Goal: Task Accomplishment & Management: Use online tool/utility

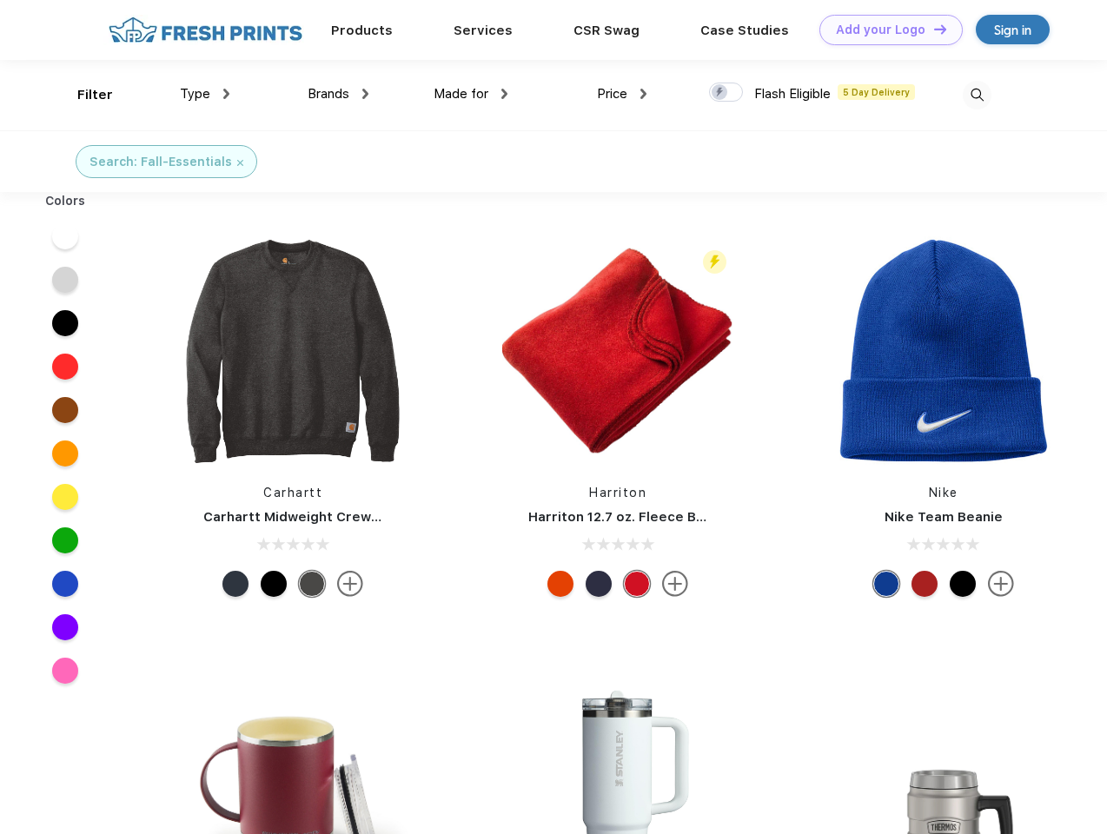
click at [884, 30] on link "Add your Logo Design Tool" at bounding box center [890, 30] width 143 height 30
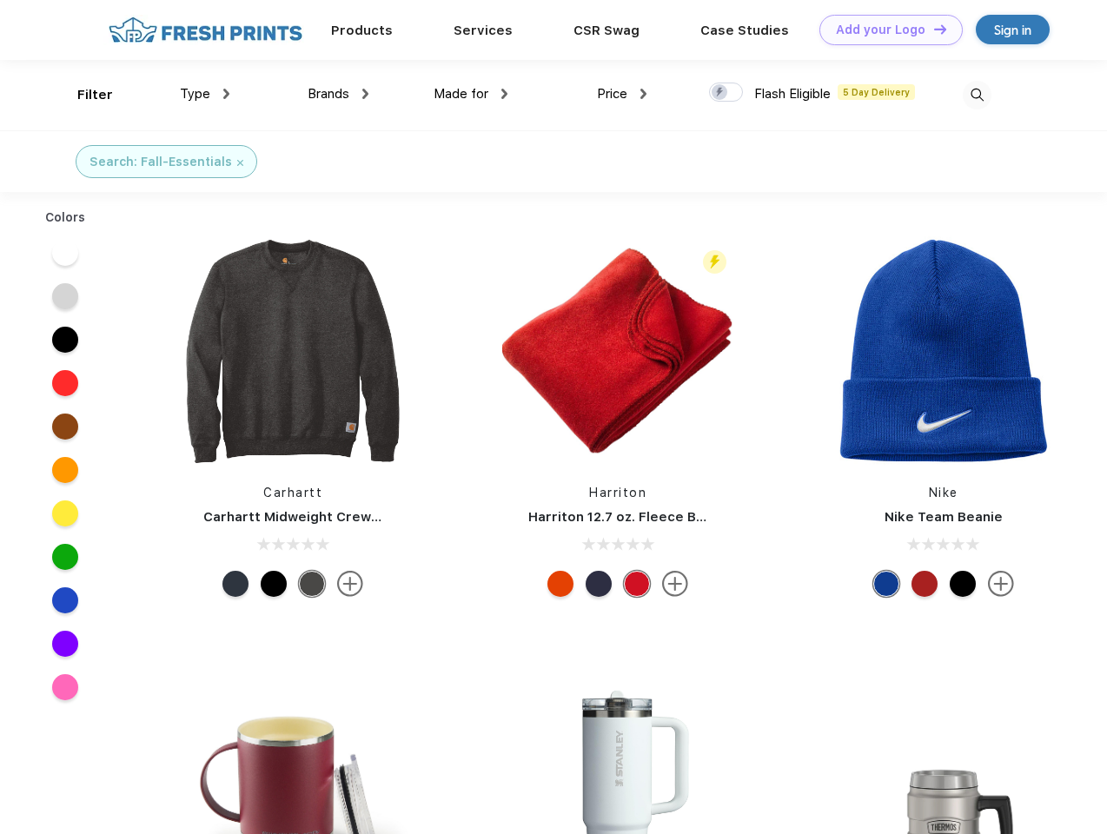
click at [0, 0] on div "Design Tool" at bounding box center [0, 0] width 0 height 0
click at [932, 29] on link "Add your Logo Design Tool" at bounding box center [890, 30] width 143 height 30
click at [83, 95] on div "Filter" at bounding box center [95, 95] width 36 height 20
click at [205, 94] on span "Type" at bounding box center [195, 94] width 30 height 16
click at [338, 94] on span "Brands" at bounding box center [329, 94] width 42 height 16
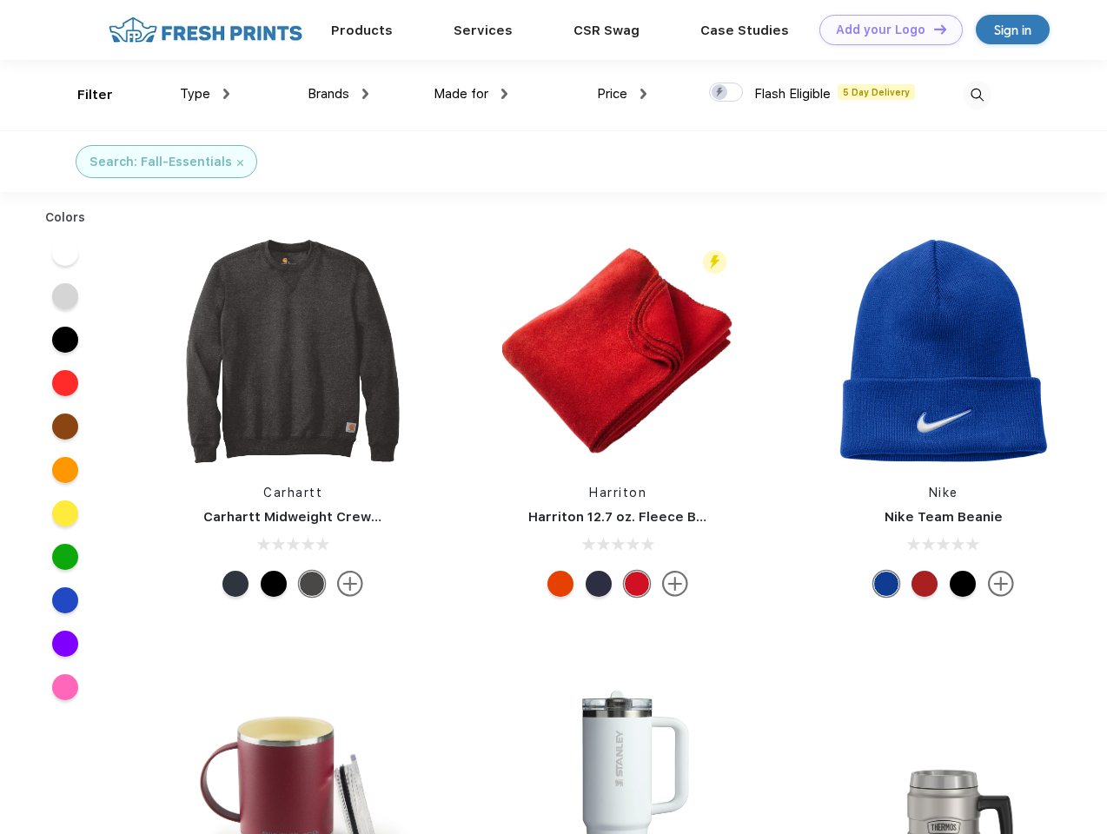
click at [471, 94] on span "Made for" at bounding box center [461, 94] width 55 height 16
click at [622, 94] on span "Price" at bounding box center [612, 94] width 30 height 16
click at [726, 93] on div at bounding box center [726, 92] width 34 height 19
click at [720, 93] on input "checkbox" at bounding box center [714, 87] width 11 height 11
click at [977, 95] on img at bounding box center [977, 95] width 29 height 29
